Goal: Find specific page/section: Find specific page/section

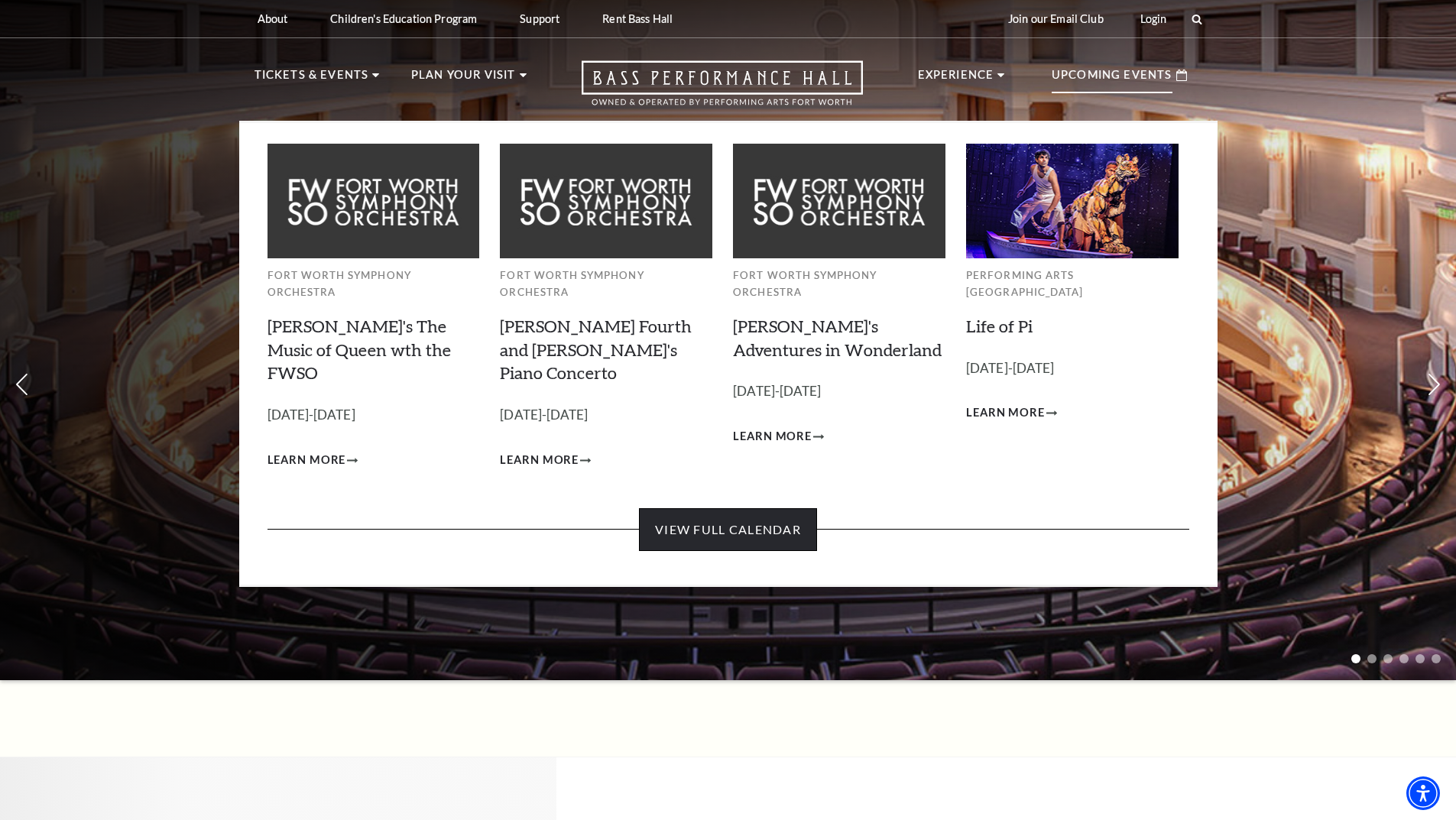
click at [732, 508] on link "View Full Calendar" at bounding box center [728, 530] width 178 height 43
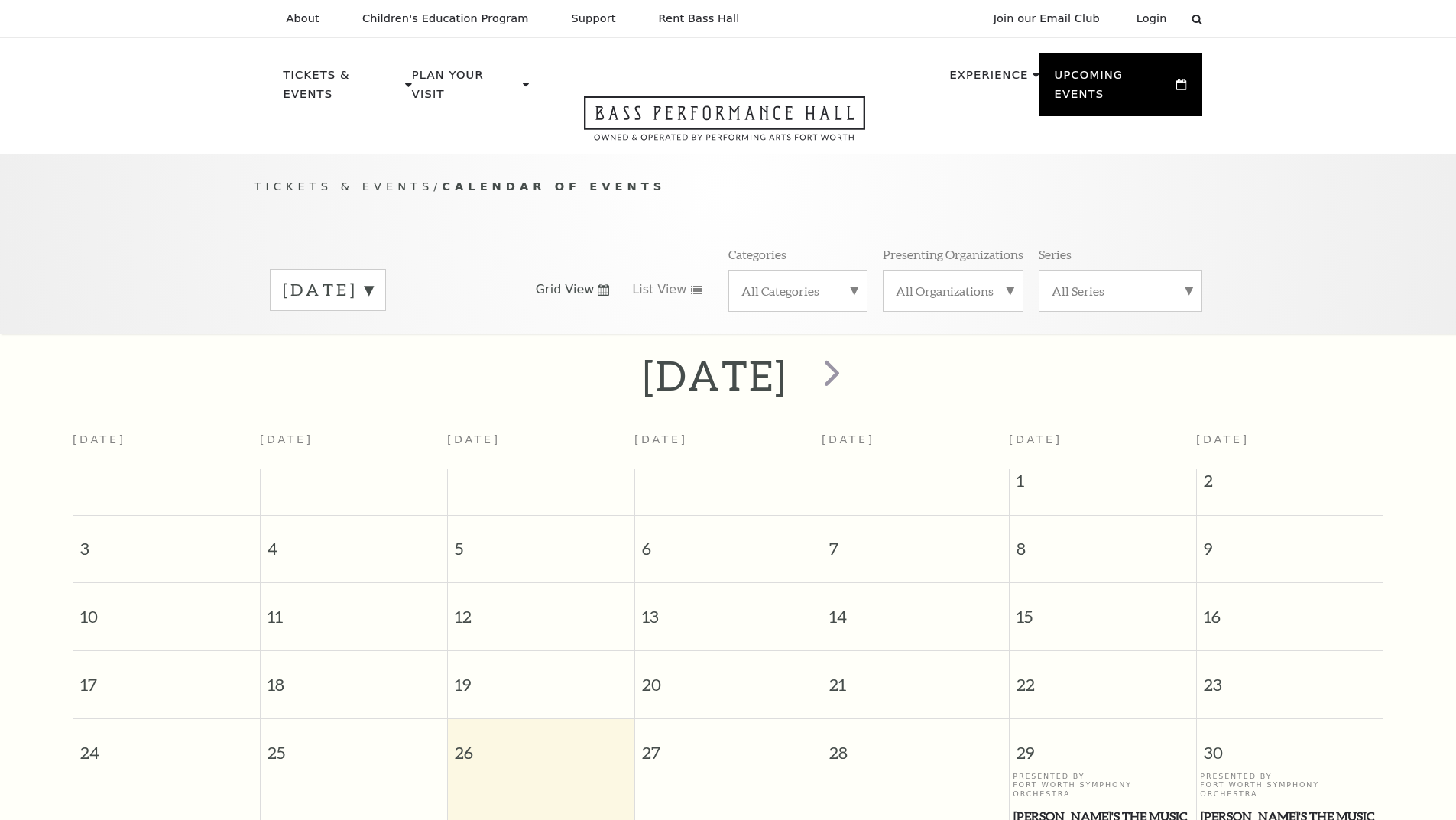
scroll to position [136, 0]
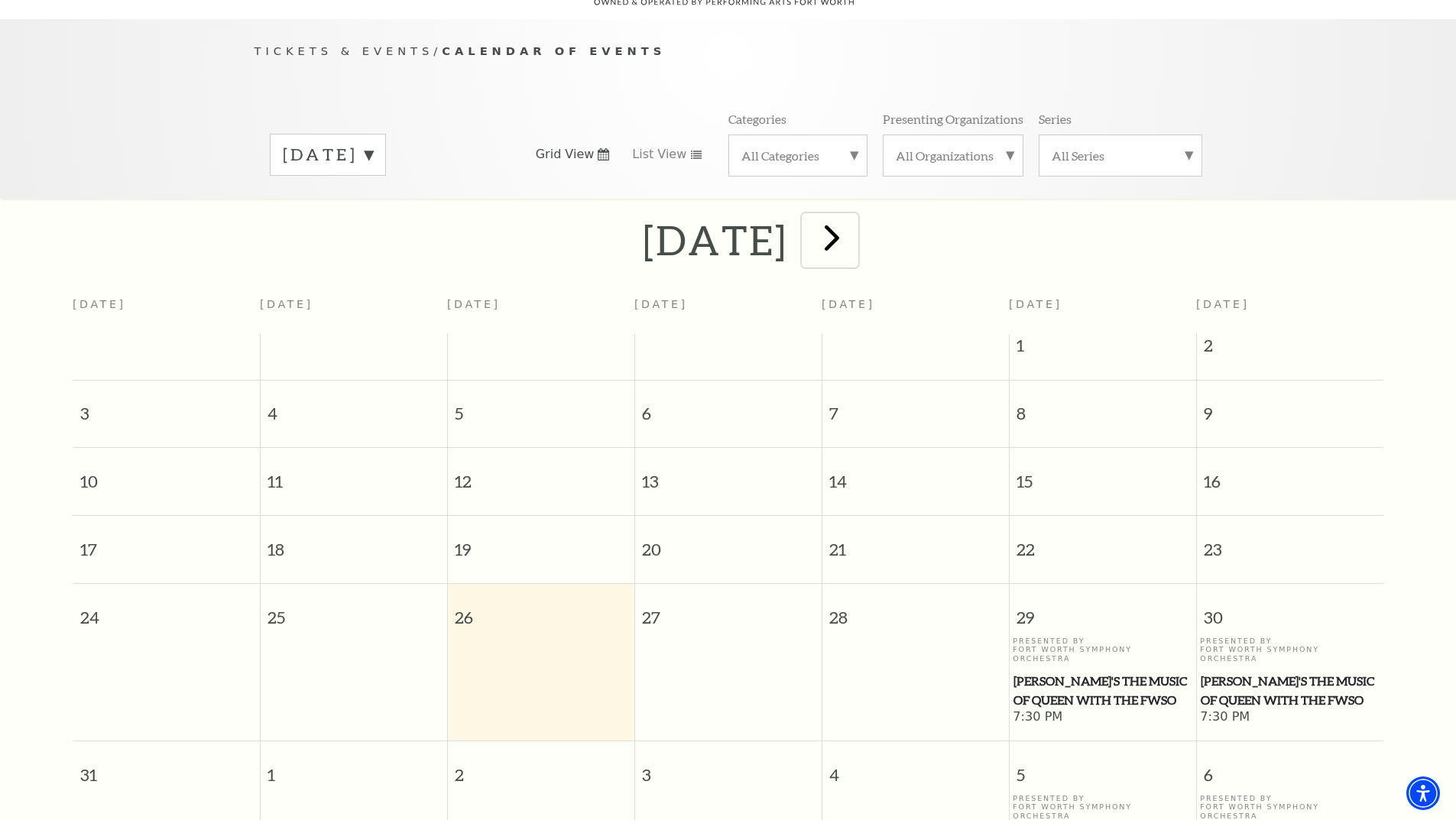
click at [854, 224] on span "next" at bounding box center [832, 237] width 44 height 44
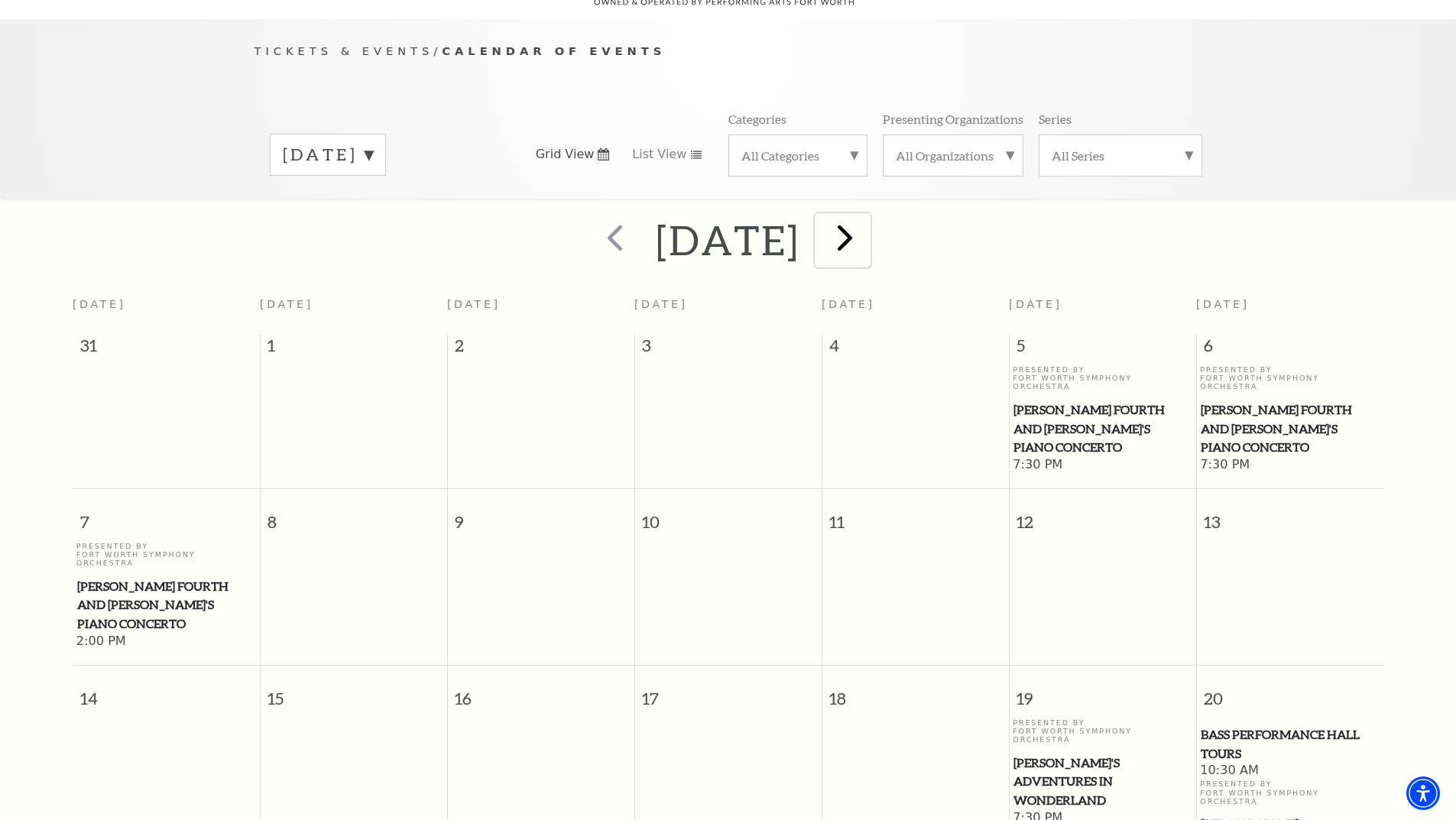
click at [867, 220] on span "next" at bounding box center [845, 237] width 44 height 44
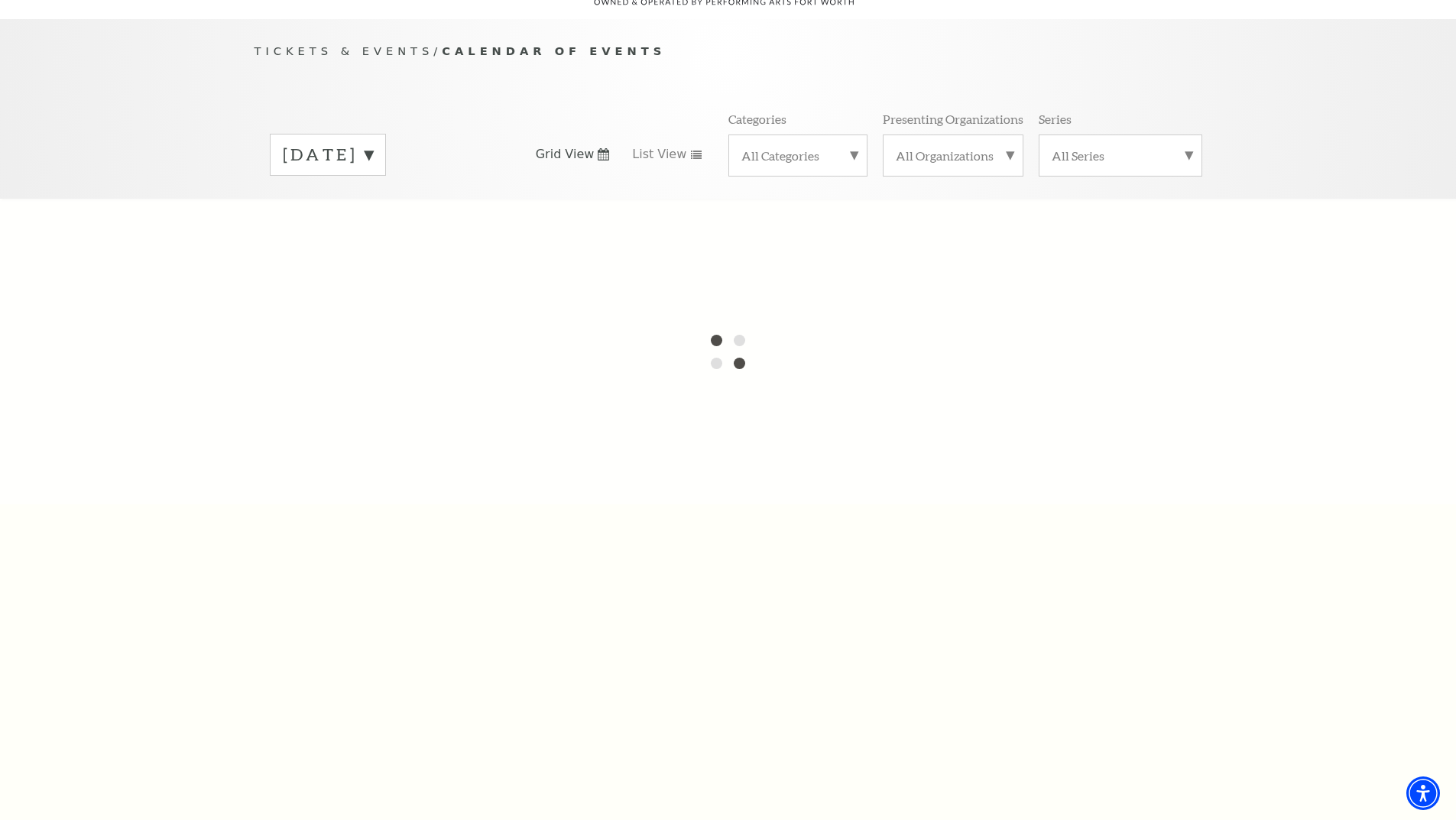
click at [373, 143] on label "September 2025" at bounding box center [328, 155] width 90 height 24
click at [421, 229] on div at bounding box center [728, 351] width 1456 height 305
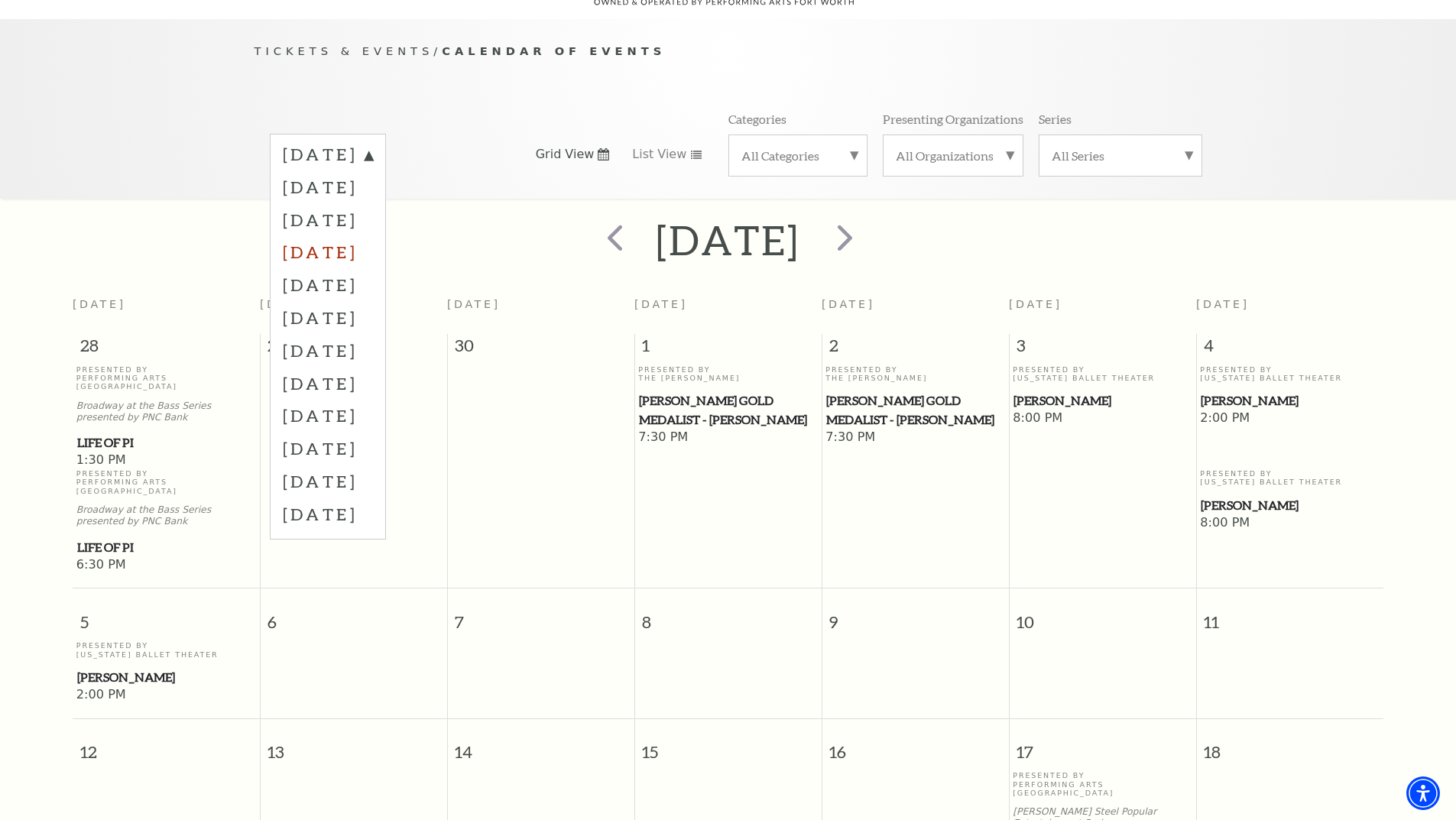
click at [373, 240] on label "November 2025" at bounding box center [328, 251] width 90 height 33
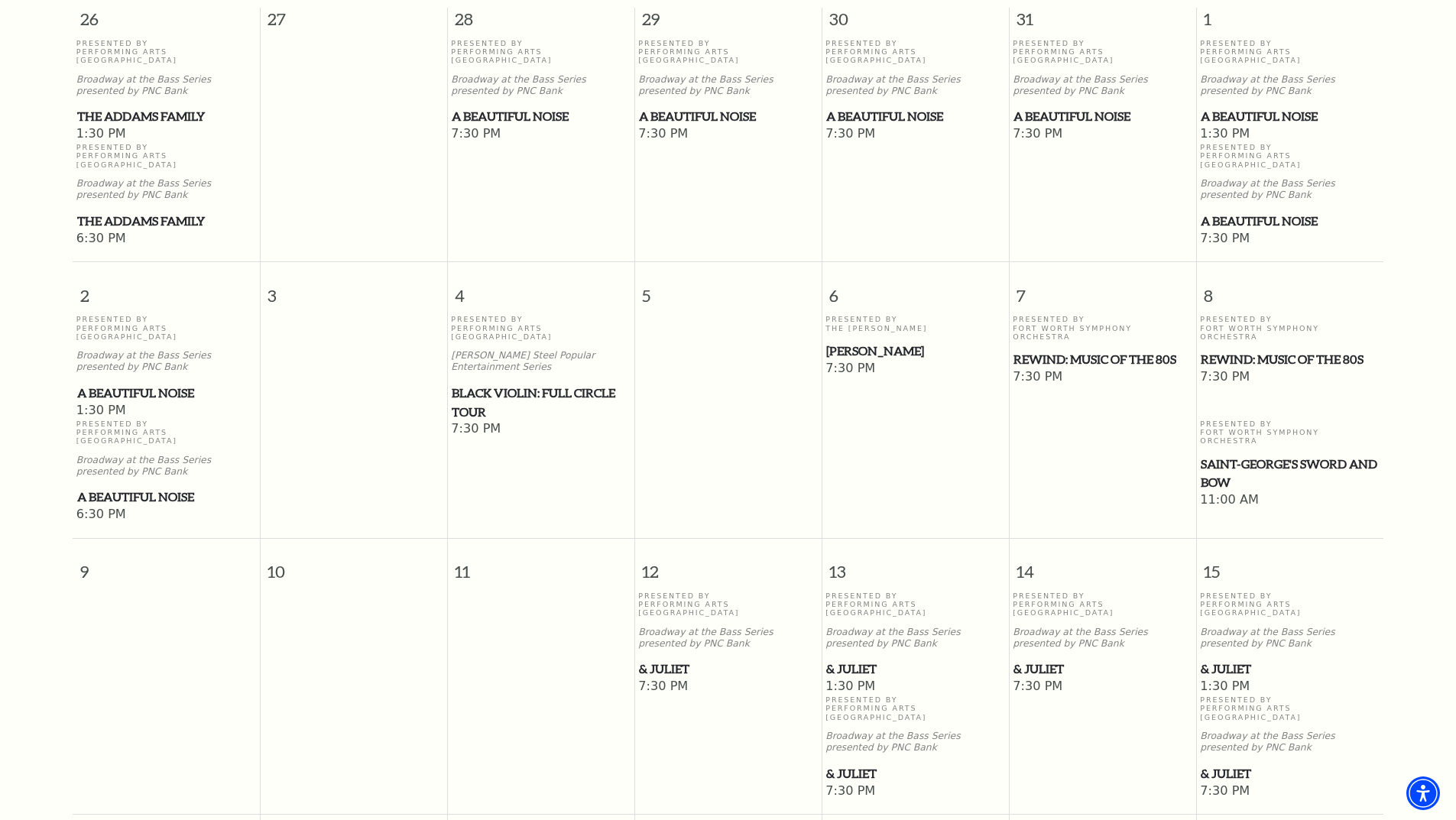
scroll to position [688, 0]
